Goal: Complete application form: Complete application form

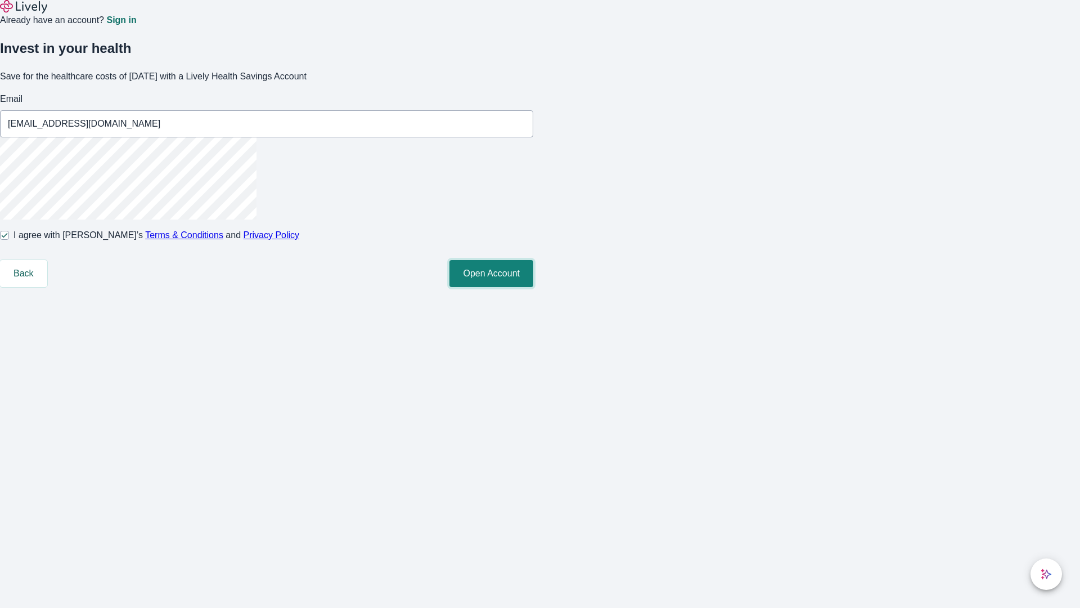
click at [533, 287] on button "Open Account" at bounding box center [491, 273] width 84 height 27
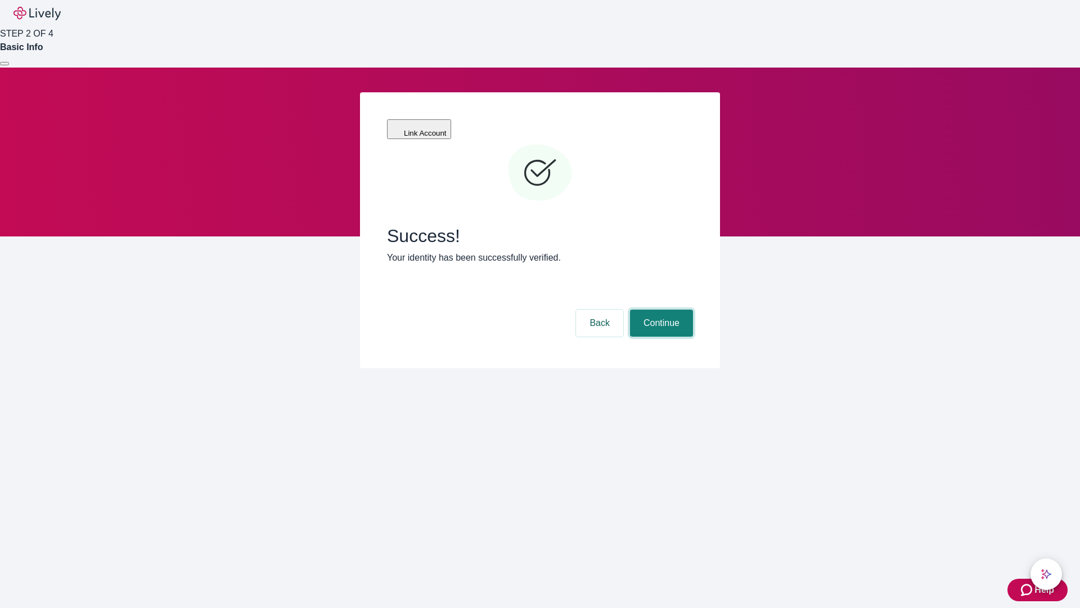
click at [660, 309] on button "Continue" at bounding box center [661, 322] width 63 height 27
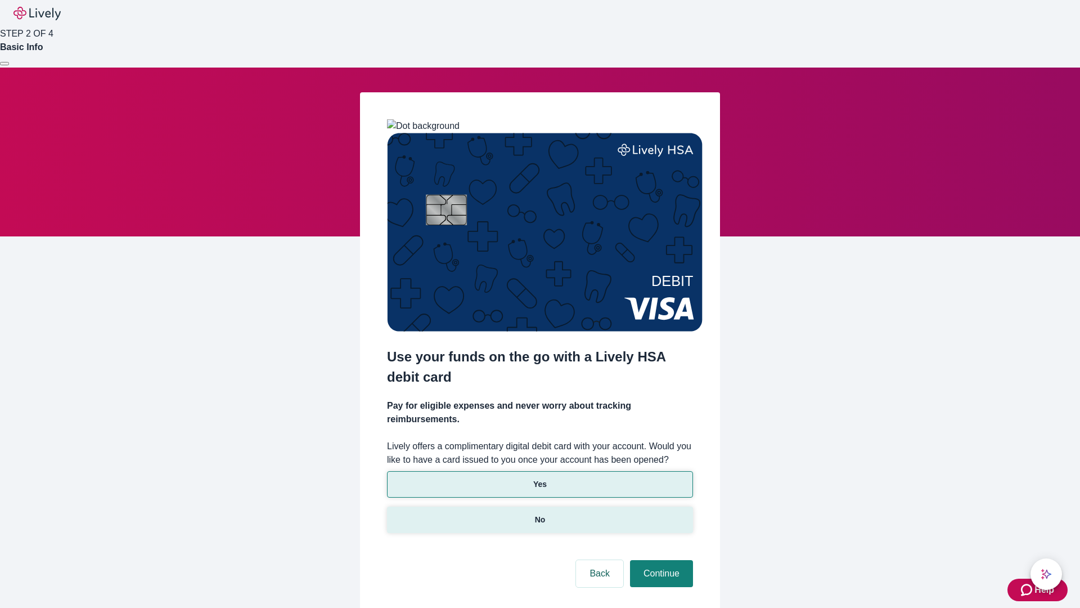
click at [539, 514] on p "No" at bounding box center [540, 520] width 11 height 12
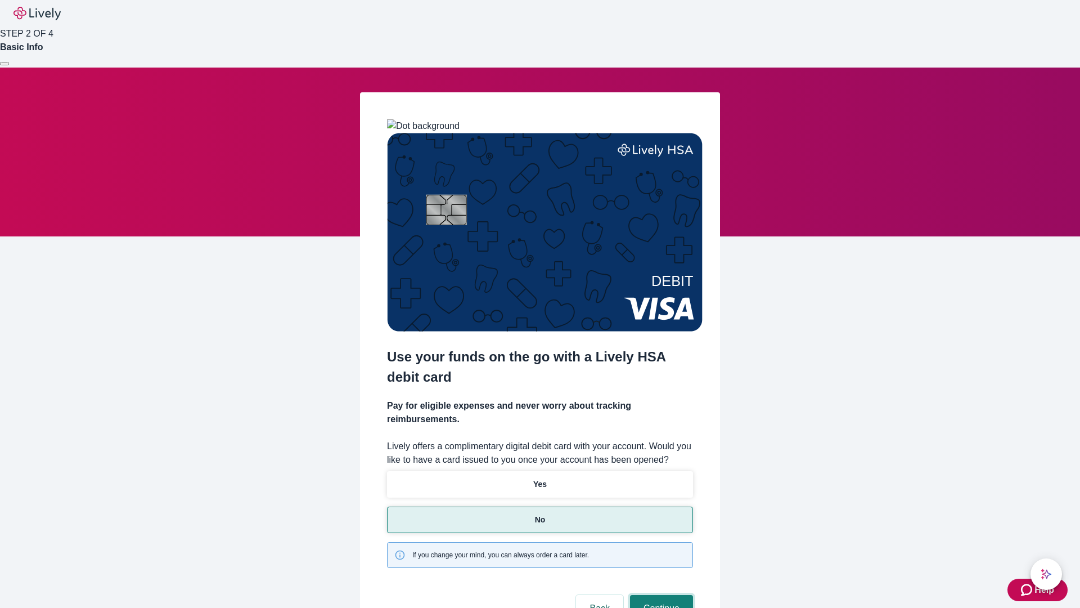
click at [660, 595] on button "Continue" at bounding box center [661, 608] width 63 height 27
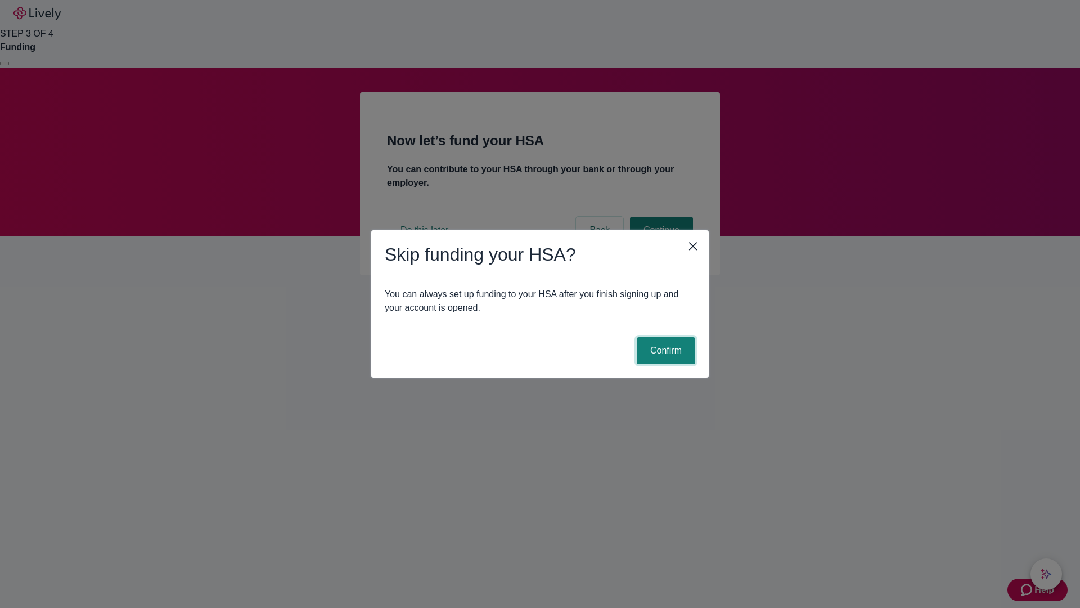
click at [664, 350] on button "Confirm" at bounding box center [666, 350] width 59 height 27
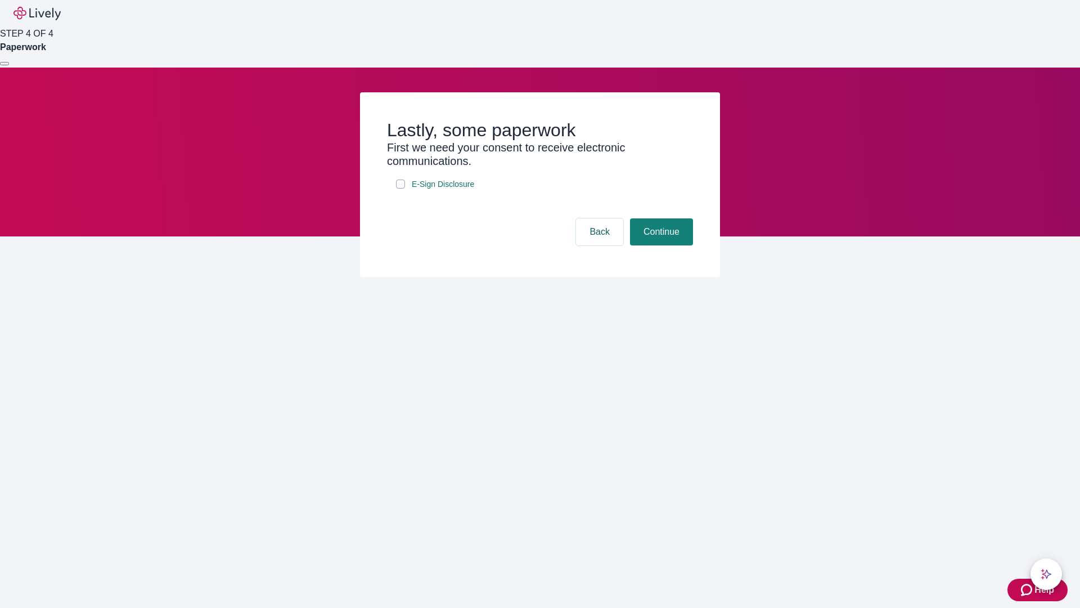
click at [401, 188] on input "E-Sign Disclosure" at bounding box center [400, 183] width 9 height 9
checkbox input "true"
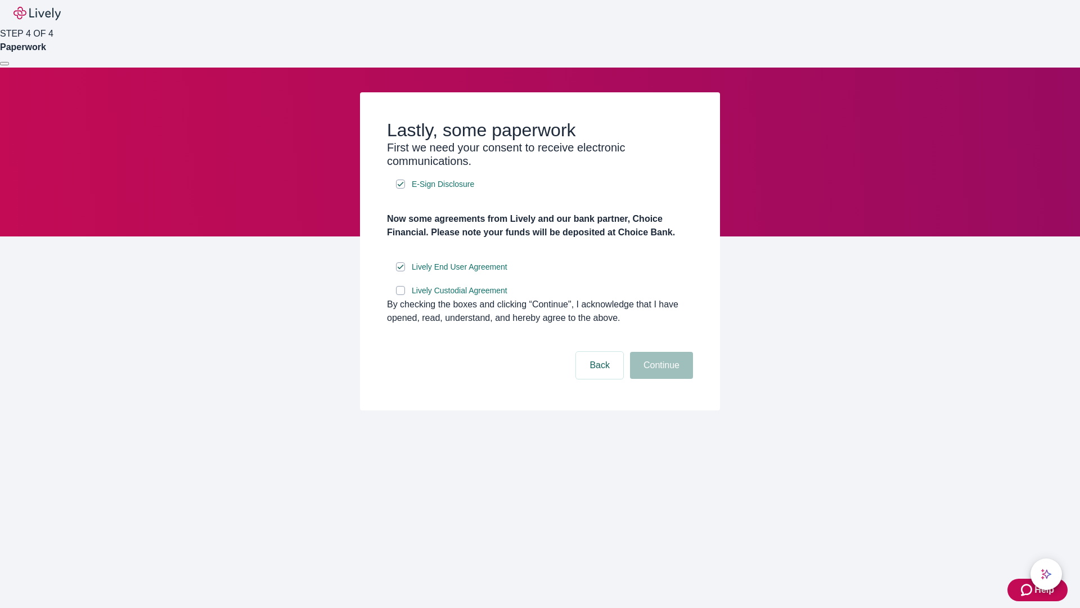
click at [401, 295] on input "Lively Custodial Agreement" at bounding box center [400, 290] width 9 height 9
checkbox input "true"
click at [660, 379] on button "Continue" at bounding box center [661, 365] width 63 height 27
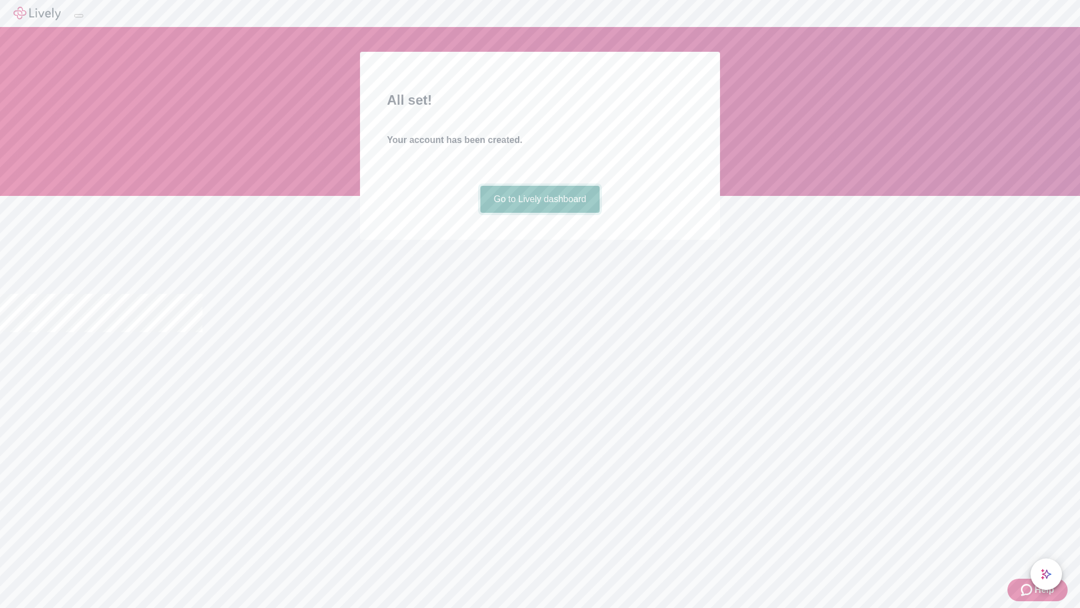
click at [539, 213] on link "Go to Lively dashboard" at bounding box center [540, 199] width 120 height 27
